Goal: Task Accomplishment & Management: Manage account settings

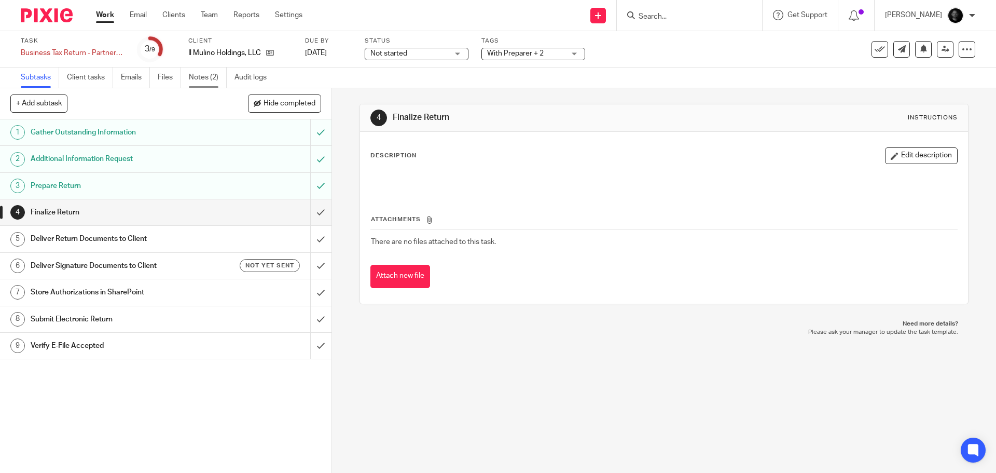
click at [204, 69] on link "Notes (2)" at bounding box center [208, 77] width 38 height 20
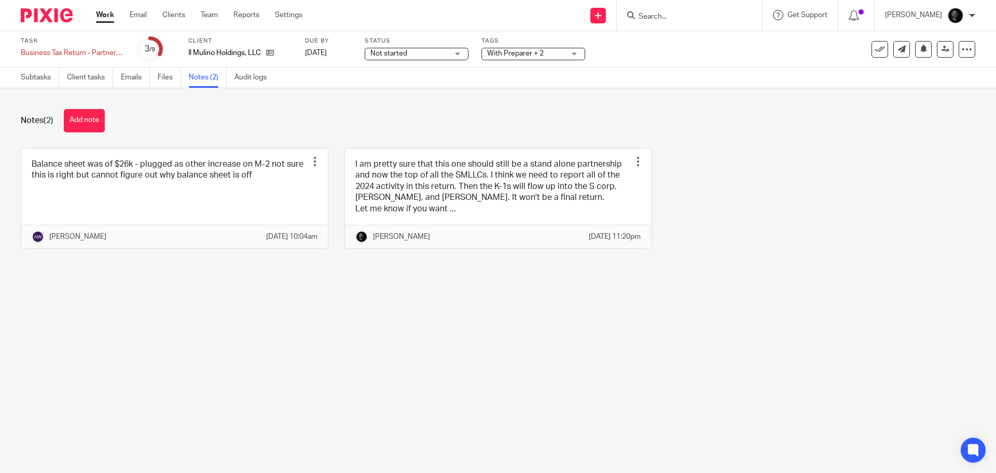
drag, startPoint x: 80, startPoint y: 117, endPoint x: 88, endPoint y: 117, distance: 7.3
click at [81, 117] on button "Add note" at bounding box center [84, 120] width 41 height 23
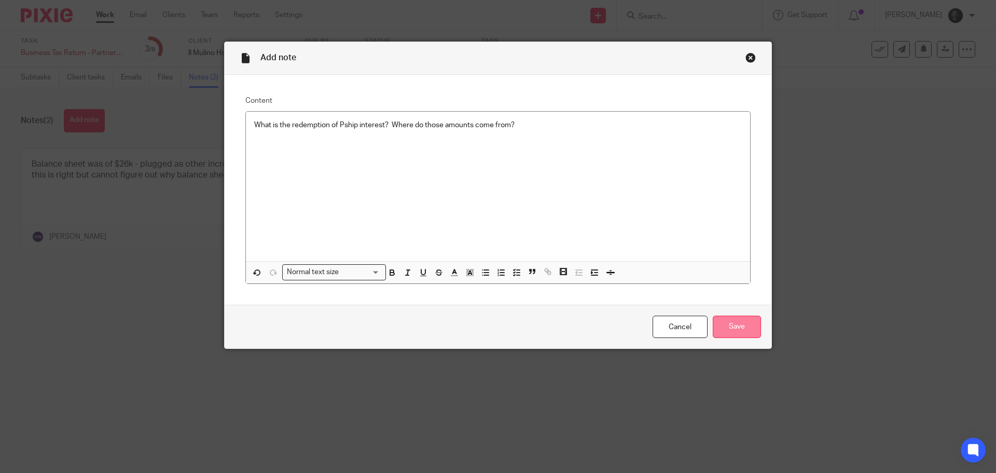
click at [713, 318] on input "Save" at bounding box center [737, 327] width 48 height 22
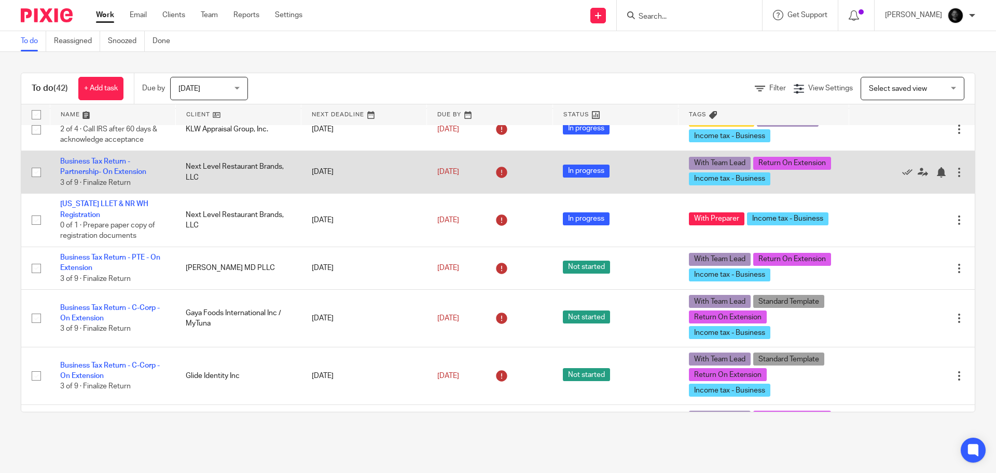
scroll to position [415, 0]
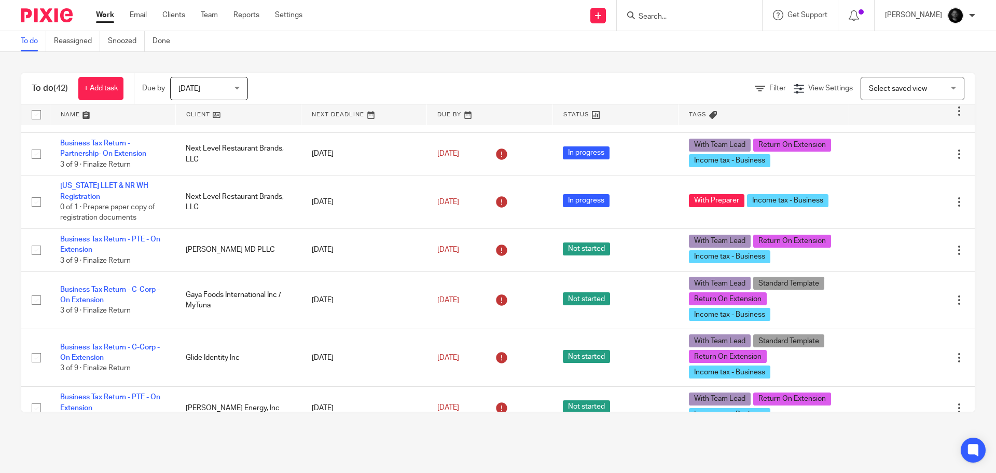
click at [705, 22] on div at bounding box center [689, 15] width 145 height 31
click at [705, 17] on input "Search" at bounding box center [684, 16] width 93 height 9
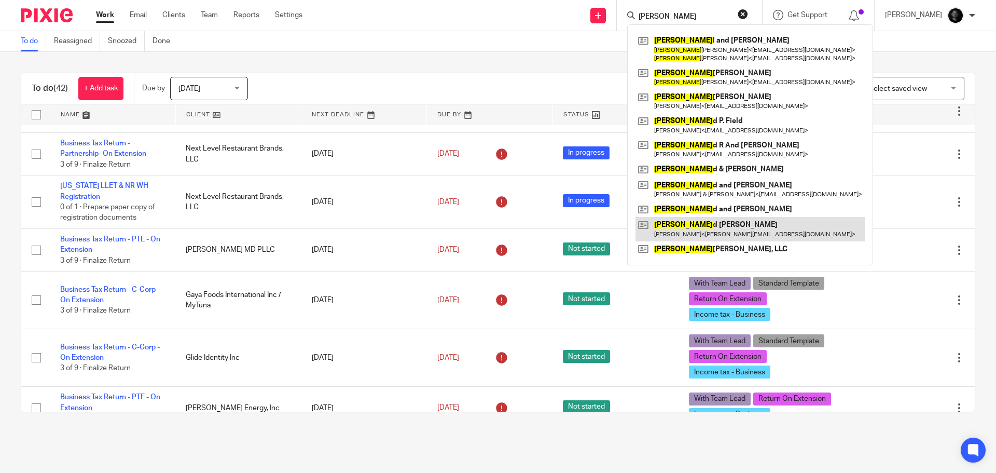
type input "rondal"
click at [716, 224] on link at bounding box center [750, 229] width 229 height 24
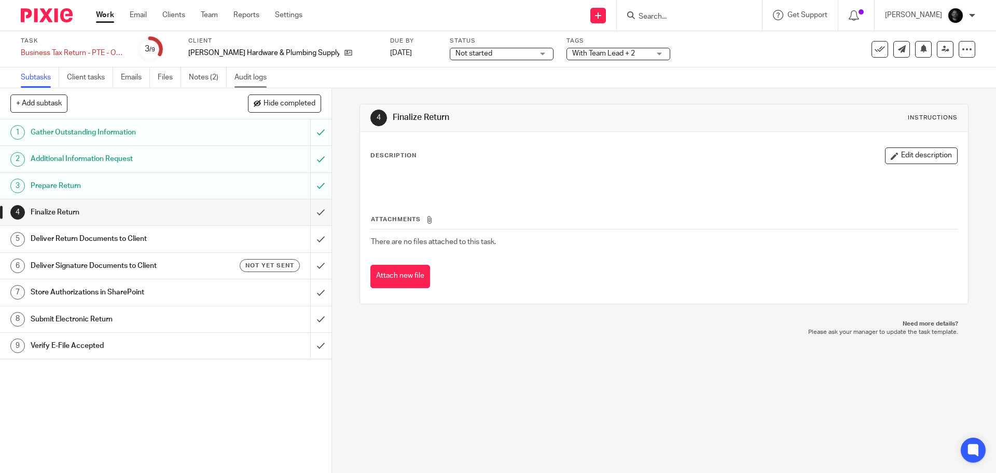
click at [247, 78] on link "Audit logs" at bounding box center [255, 77] width 40 height 20
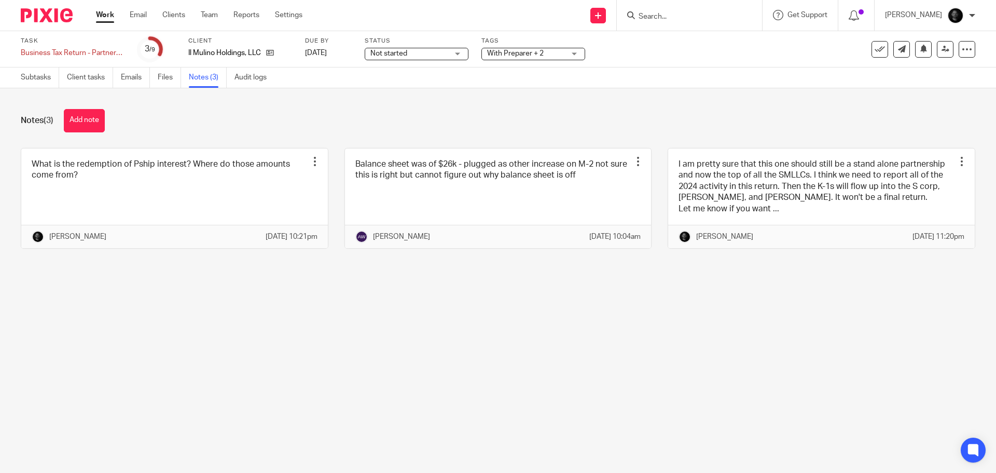
click at [535, 54] on span "With Preparer + 2" at bounding box center [515, 53] width 57 height 7
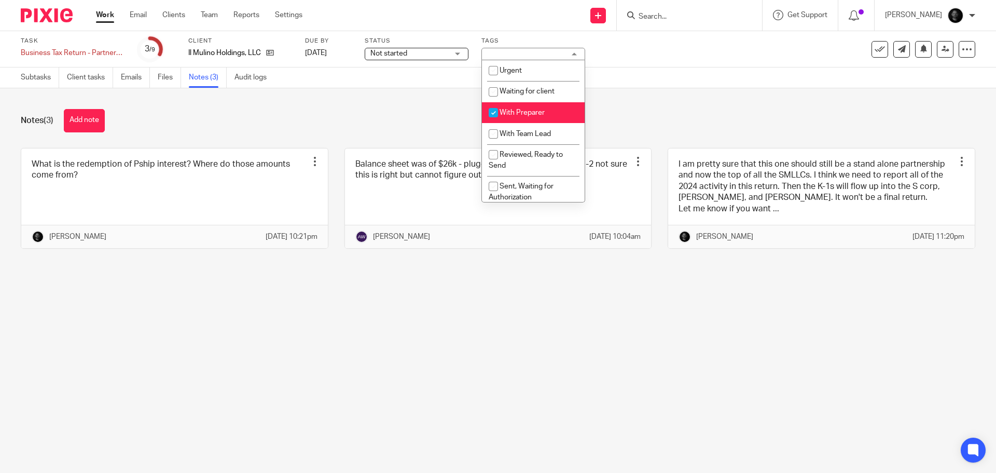
click at [365, 122] on div "Notes (3) Add note" at bounding box center [498, 120] width 955 height 23
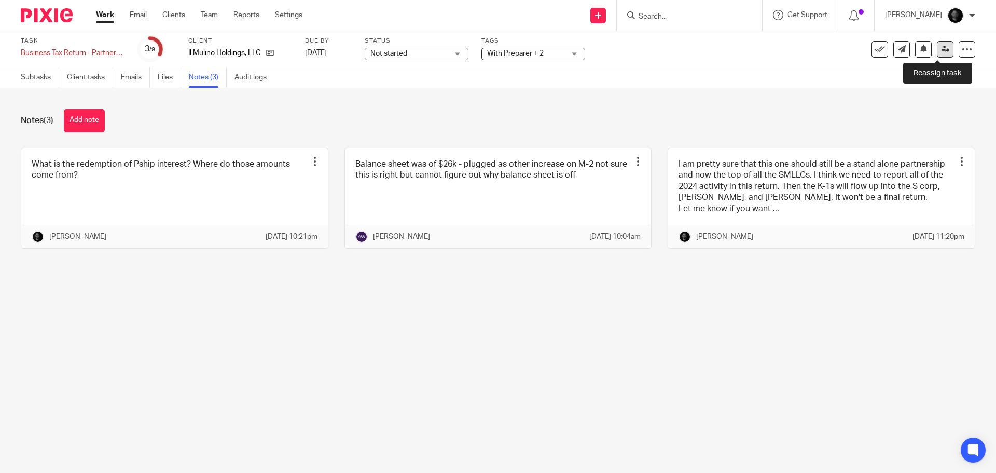
click at [945, 49] on link at bounding box center [945, 49] width 17 height 17
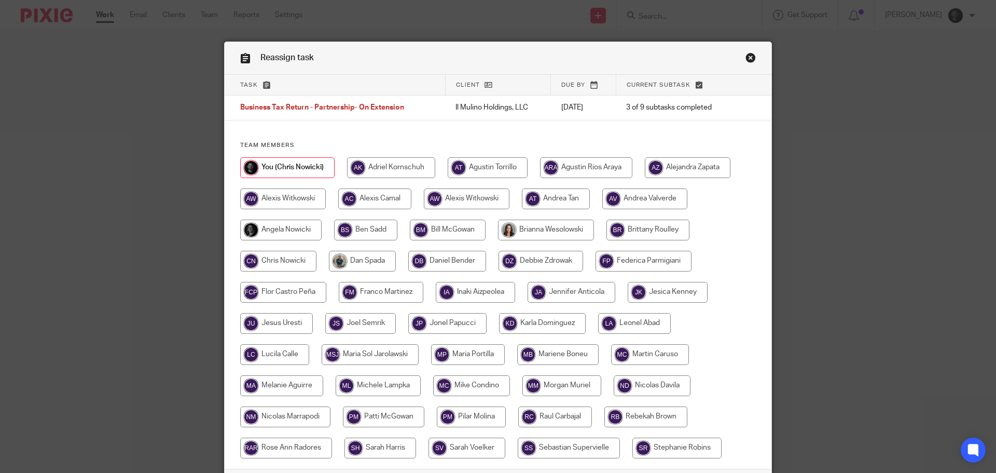
click at [450, 195] on input "radio" at bounding box center [467, 198] width 86 height 21
radio input "true"
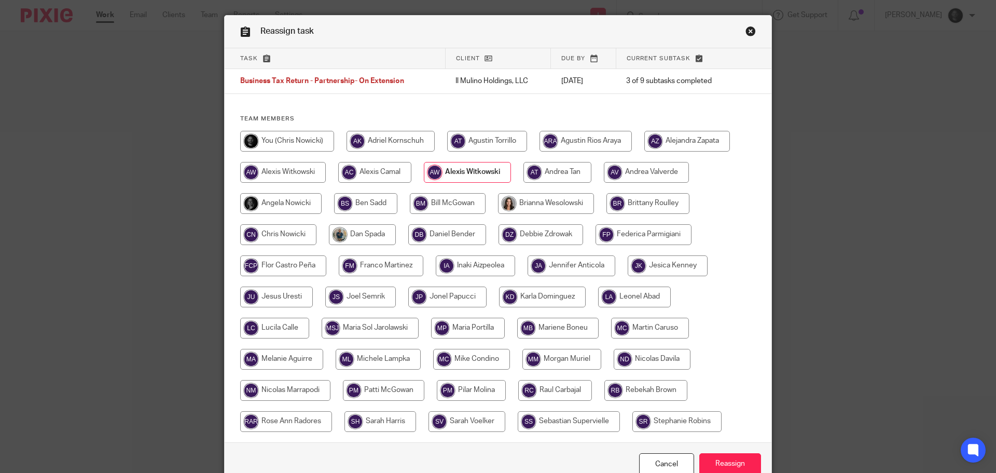
scroll to position [52, 0]
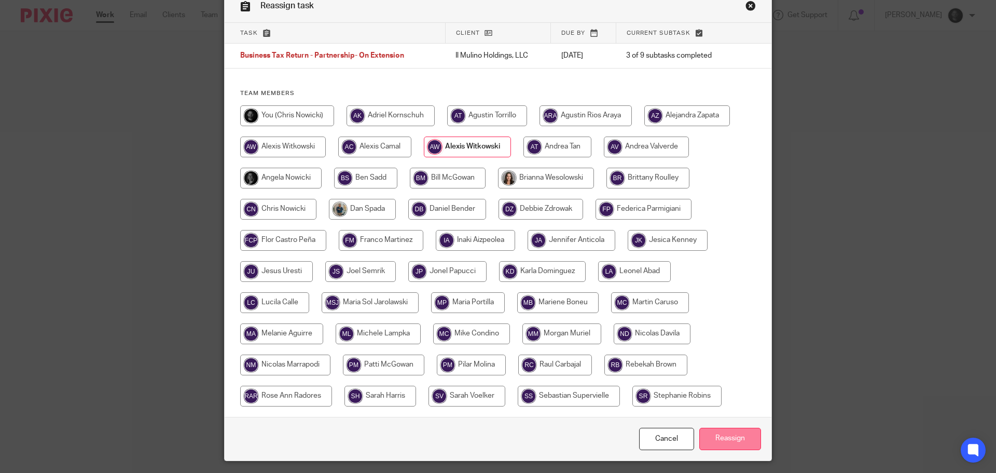
click at [727, 435] on input "Reassign" at bounding box center [731, 439] width 62 height 22
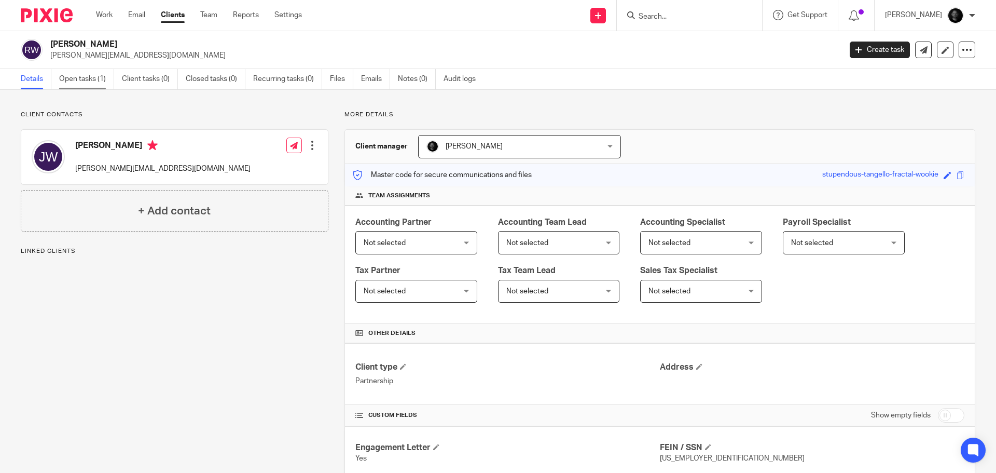
click at [77, 77] on link "Open tasks (1)" at bounding box center [86, 79] width 55 height 20
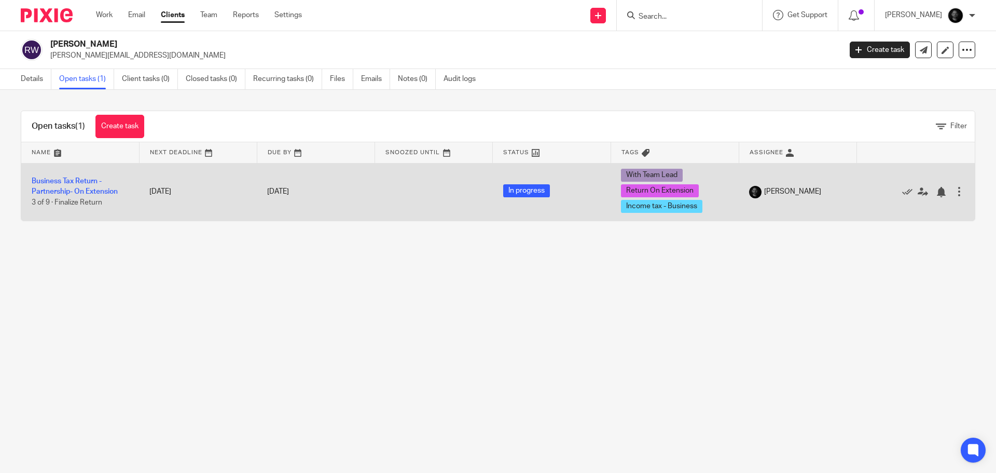
click at [74, 187] on td "Business Tax Return - Partnership- On Extension 3 of 9 · Finalize Return" at bounding box center [80, 192] width 118 height 58
